Goal: Information Seeking & Learning: Learn about a topic

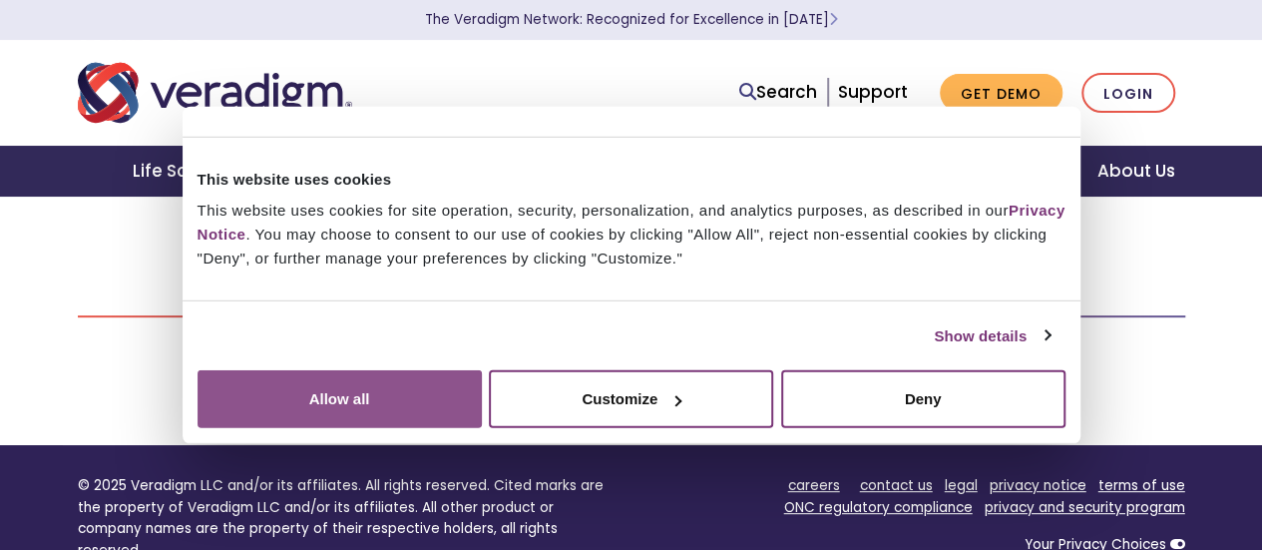
drag, startPoint x: 1030, startPoint y: 359, endPoint x: 1009, endPoint y: 361, distance: 21.0
click at [482, 370] on button "Allow all" at bounding box center [340, 399] width 284 height 58
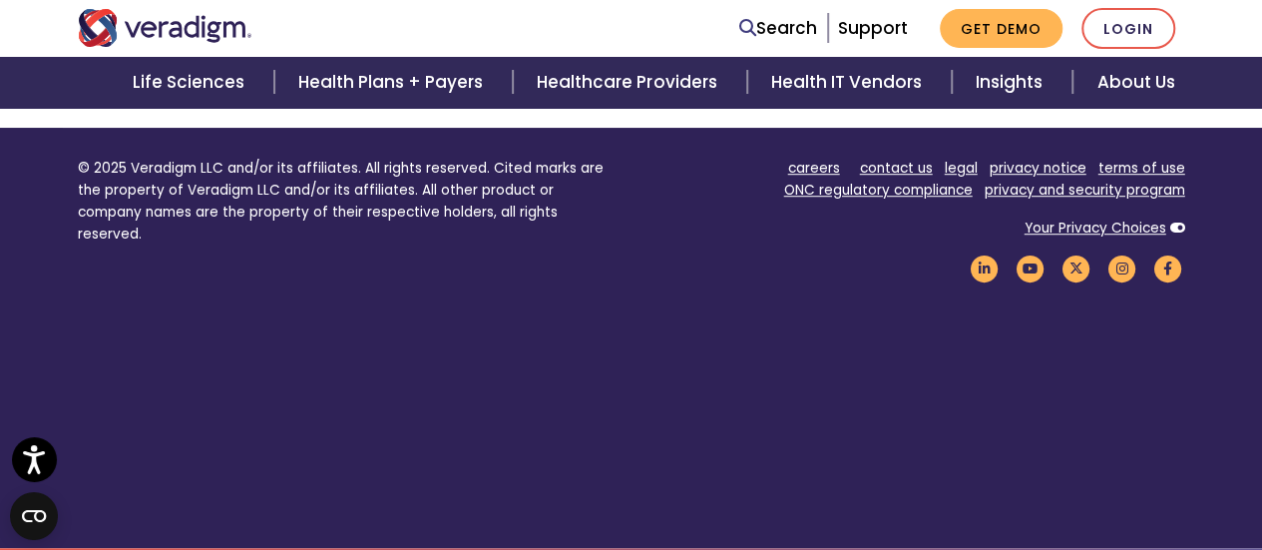
scroll to position [617, 0]
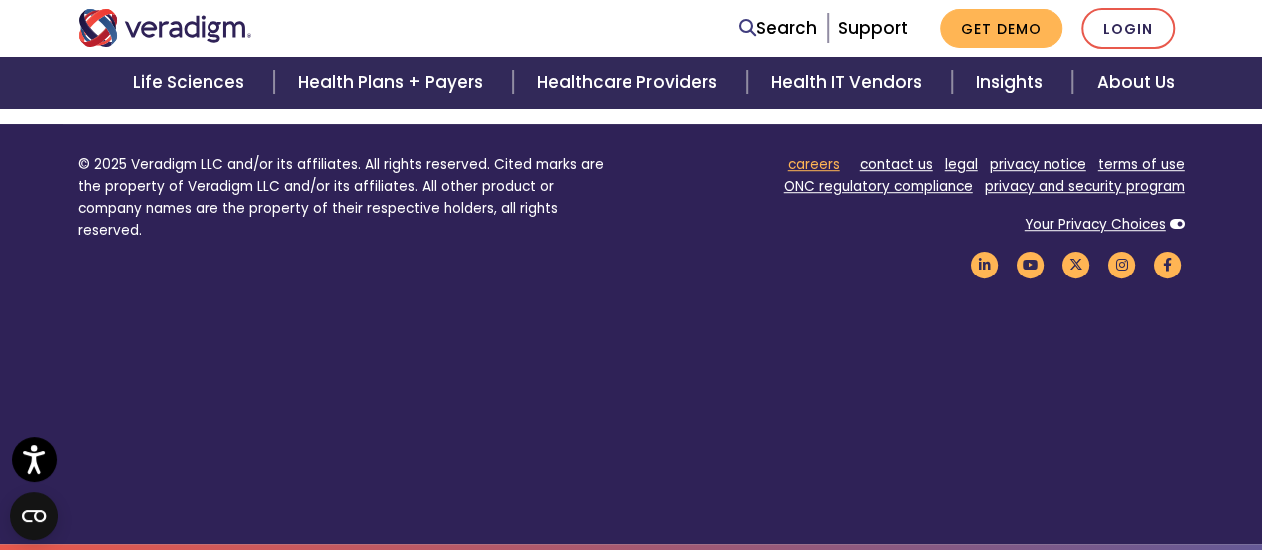
click at [806, 165] on link "careers" at bounding box center [814, 164] width 52 height 19
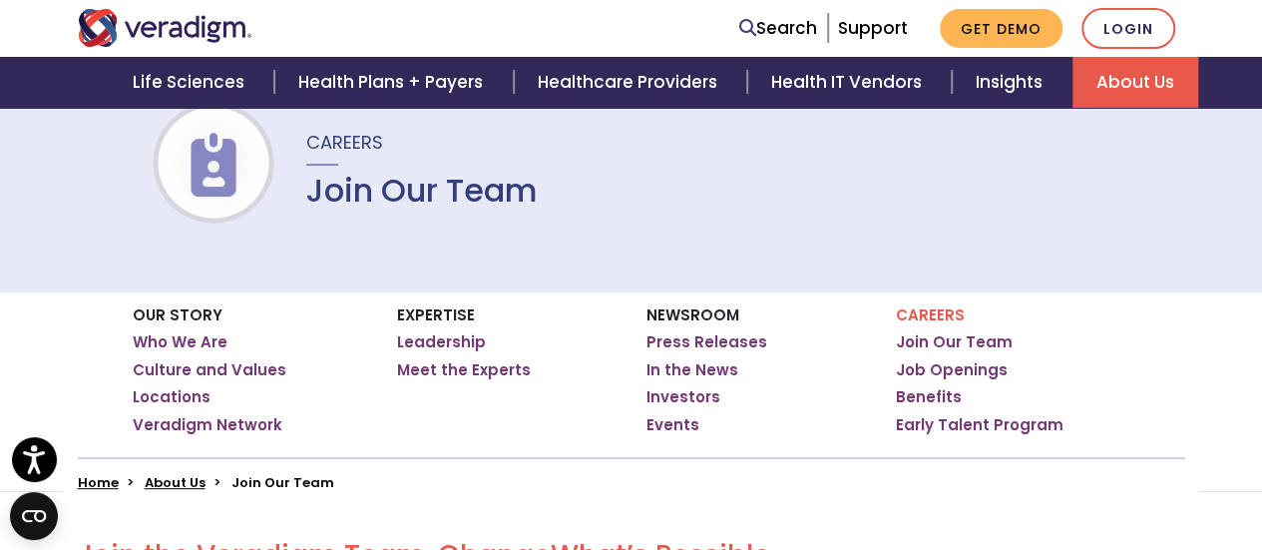
scroll to position [200, 0]
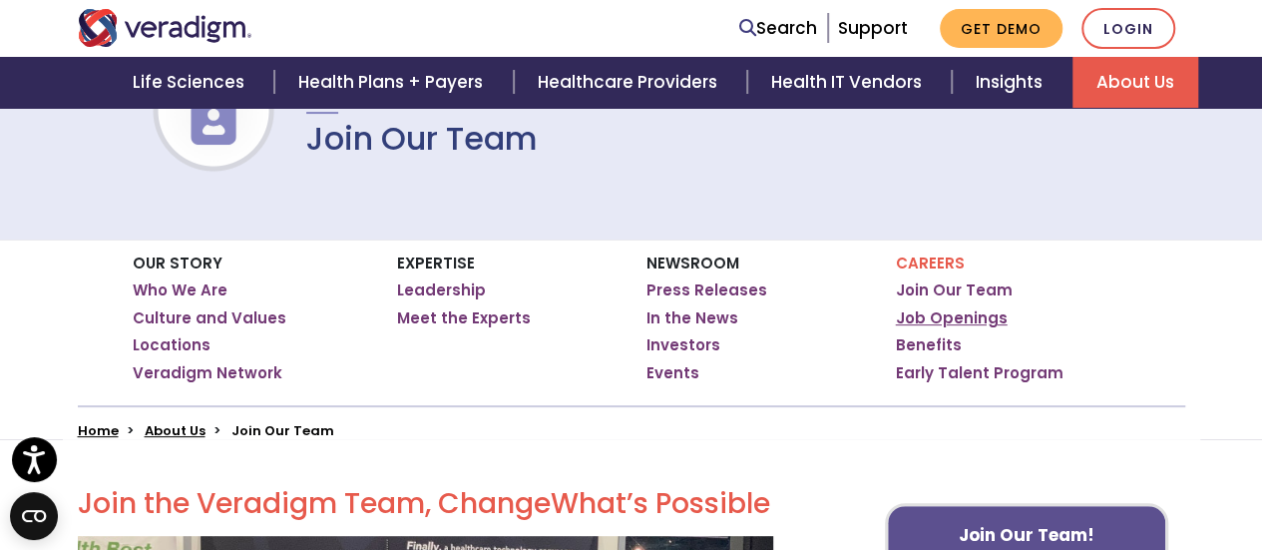
click at [966, 315] on link "Job Openings" at bounding box center [952, 318] width 112 height 20
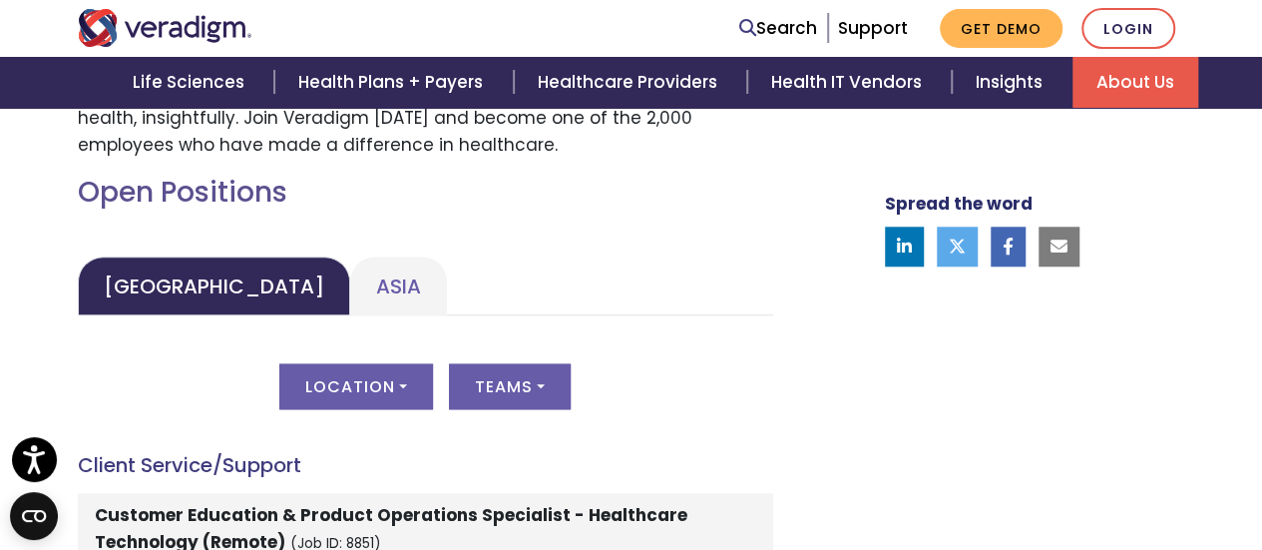
scroll to position [898, 0]
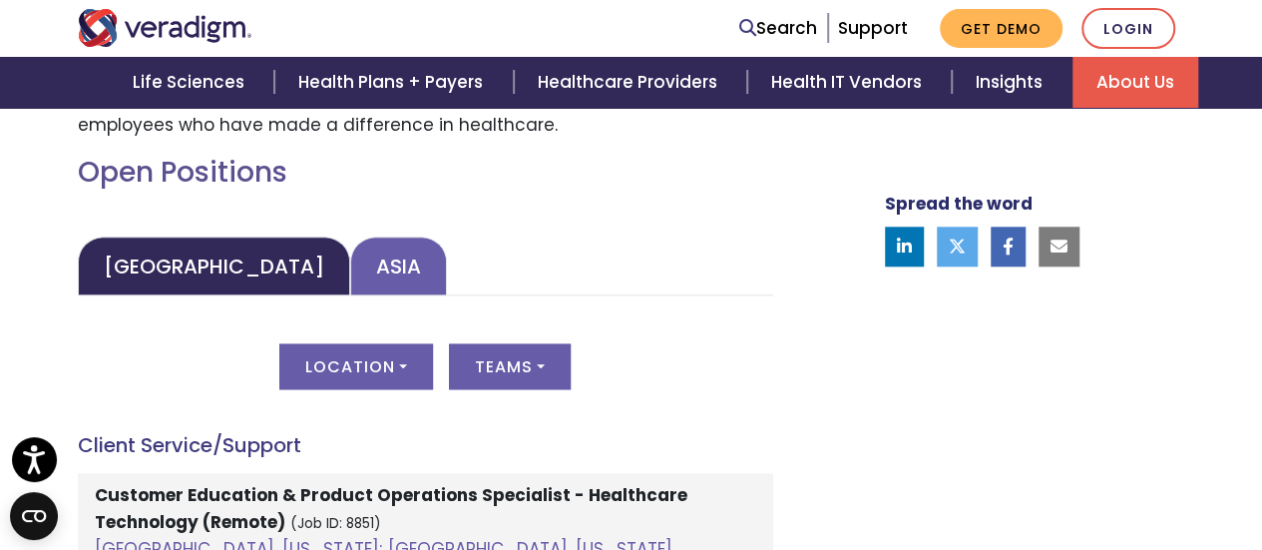
click at [350, 271] on link "Asia" at bounding box center [398, 265] width 97 height 59
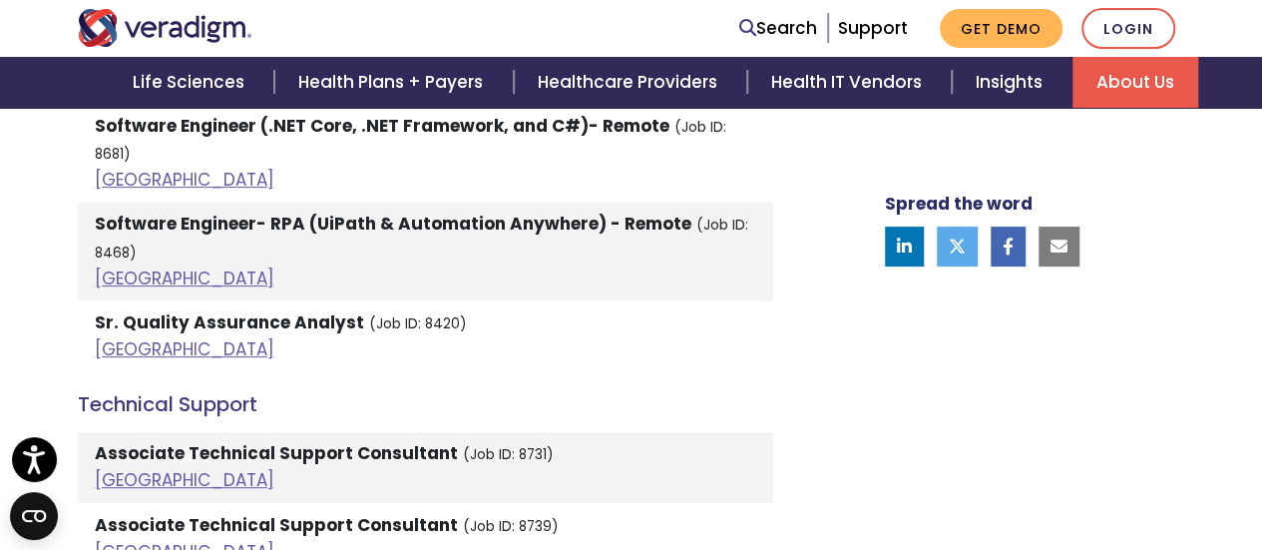
scroll to position [4091, 0]
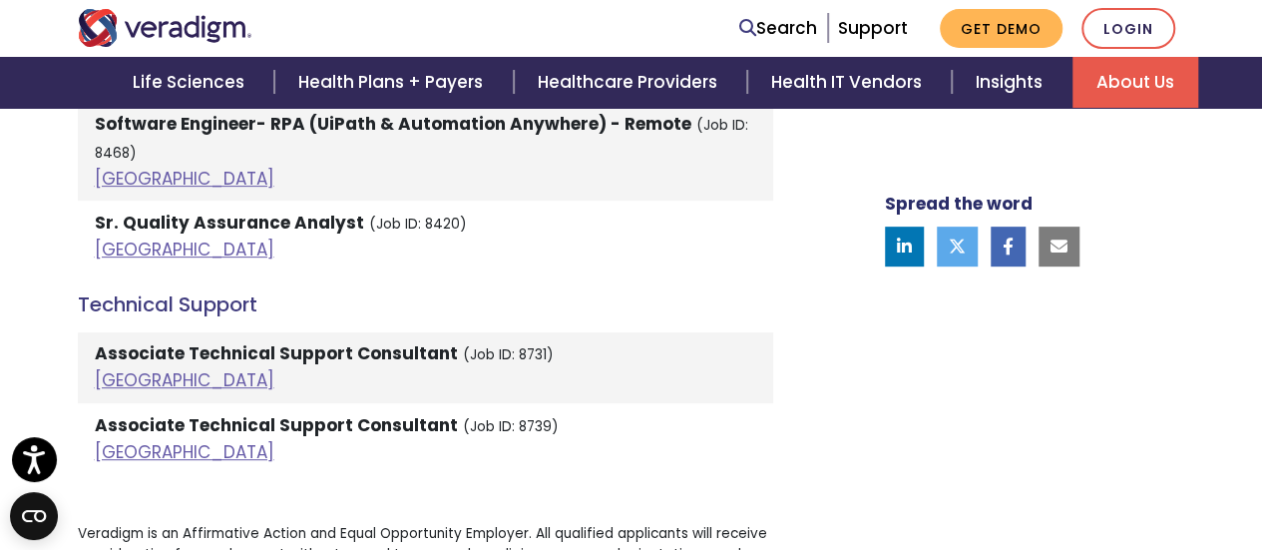
drag, startPoint x: 718, startPoint y: 278, endPoint x: 659, endPoint y: 226, distance: 79.2
click at [154, 341] on strong "Associate Technical Support Consultant" at bounding box center [276, 353] width 363 height 24
click at [117, 368] on link "India" at bounding box center [185, 380] width 180 height 24
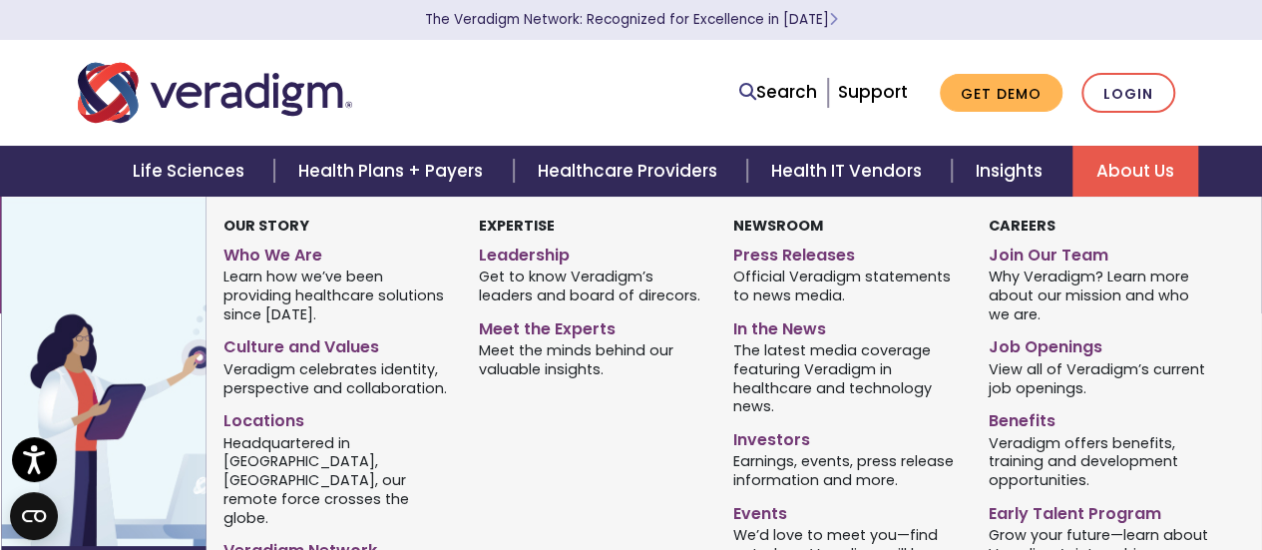
scroll to position [466, 0]
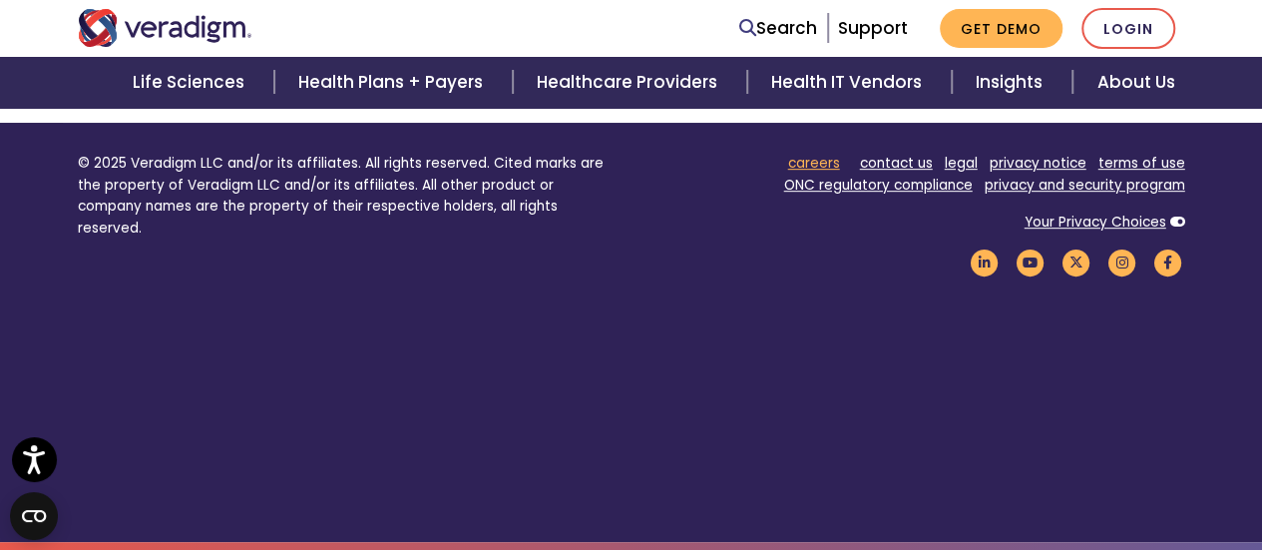
click at [812, 163] on link "careers" at bounding box center [814, 163] width 52 height 19
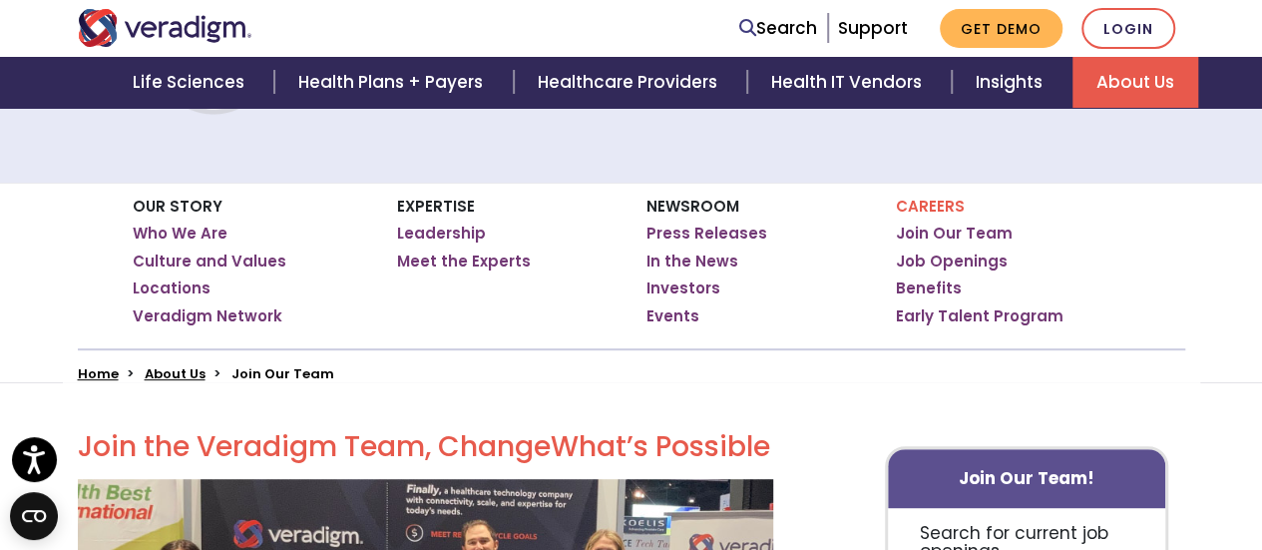
scroll to position [299, 0]
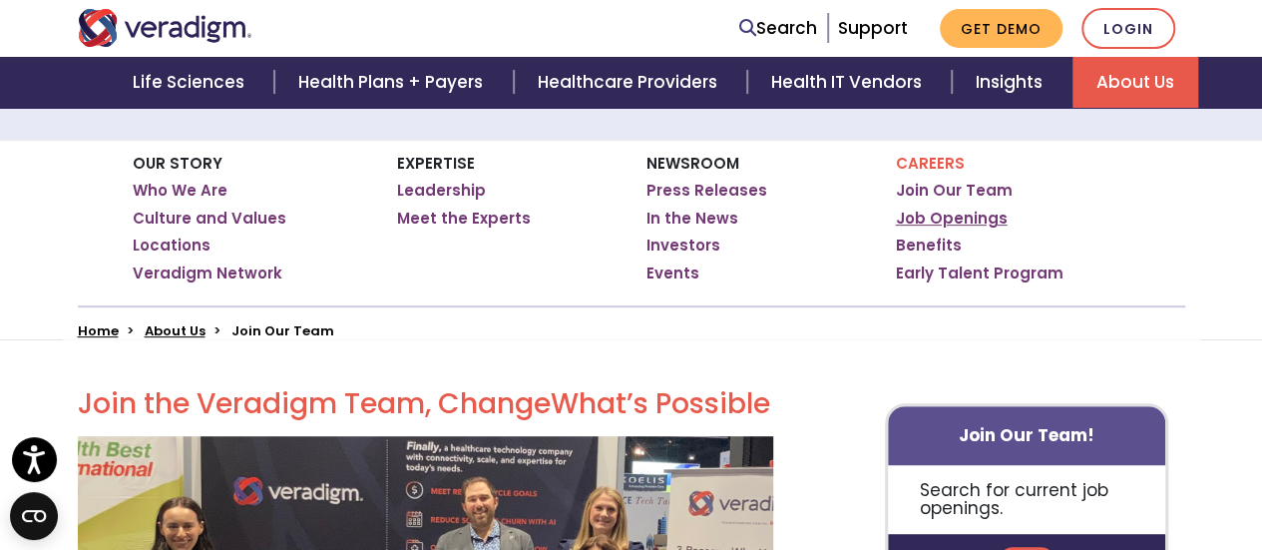
click at [947, 219] on link "Job Openings" at bounding box center [952, 219] width 112 height 20
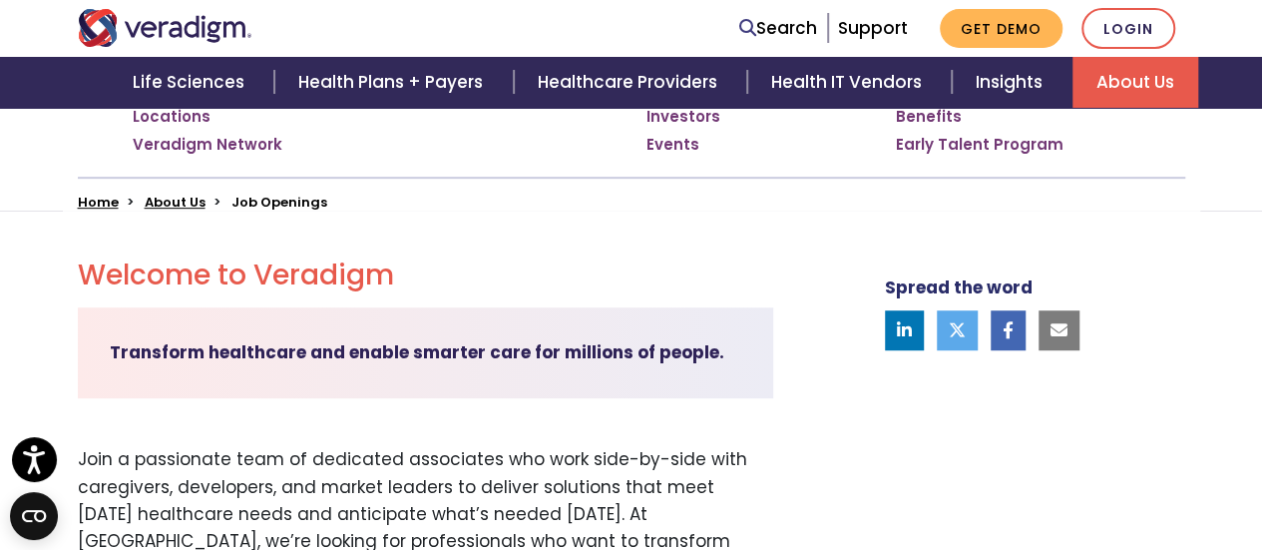
scroll to position [800, 0]
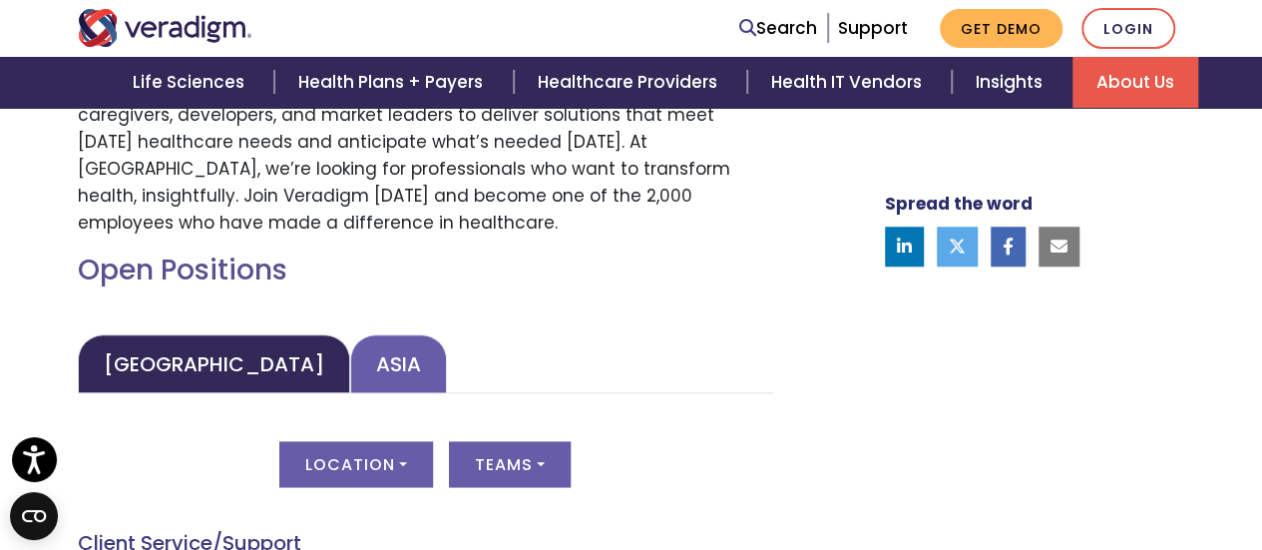
drag, startPoint x: 353, startPoint y: 368, endPoint x: 369, endPoint y: 368, distance: 16.0
click at [353, 368] on link "Asia" at bounding box center [398, 363] width 97 height 59
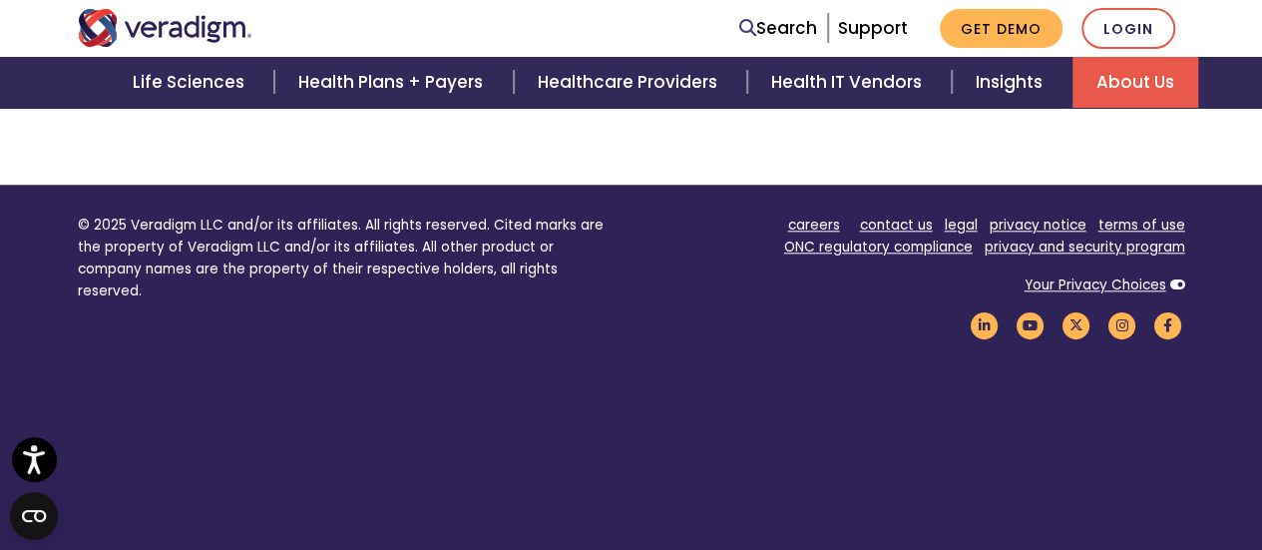
scroll to position [4128, 0]
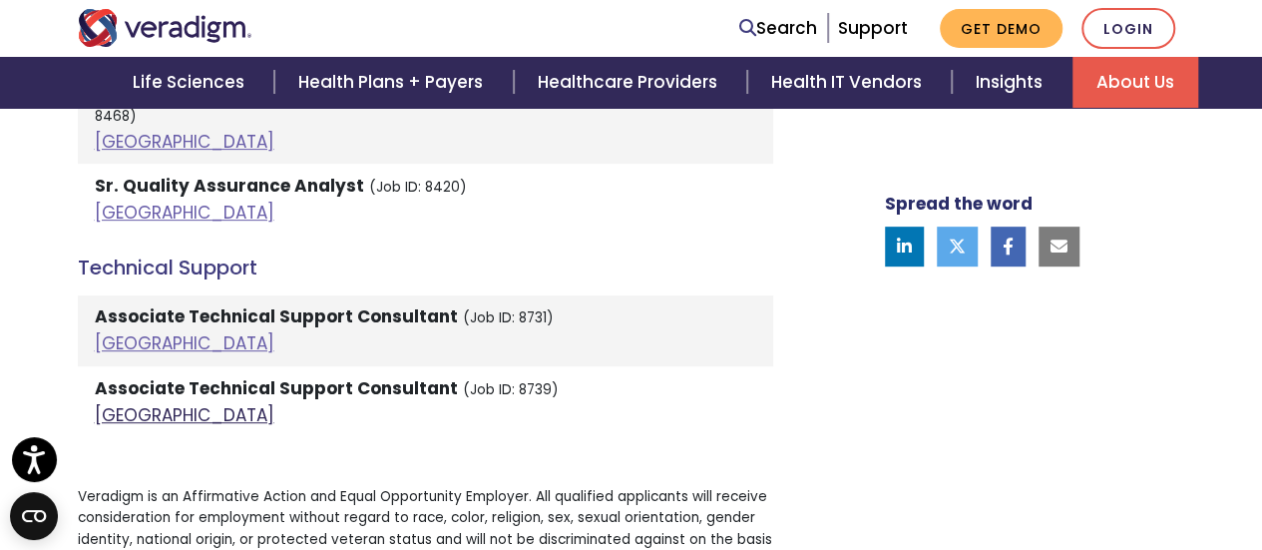
click at [108, 403] on link "[GEOGRAPHIC_DATA]" at bounding box center [185, 415] width 180 height 24
